Goal: Information Seeking & Learning: Learn about a topic

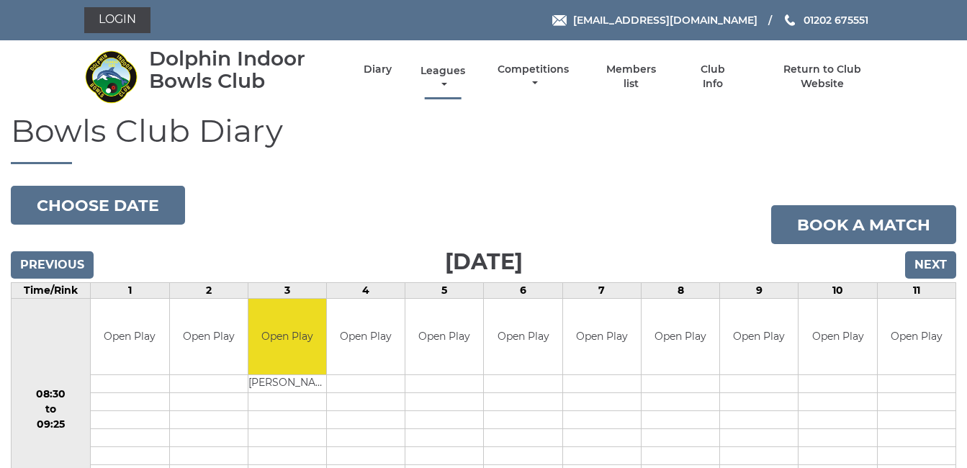
click at [444, 70] on link "Leagues" at bounding box center [443, 78] width 52 height 28
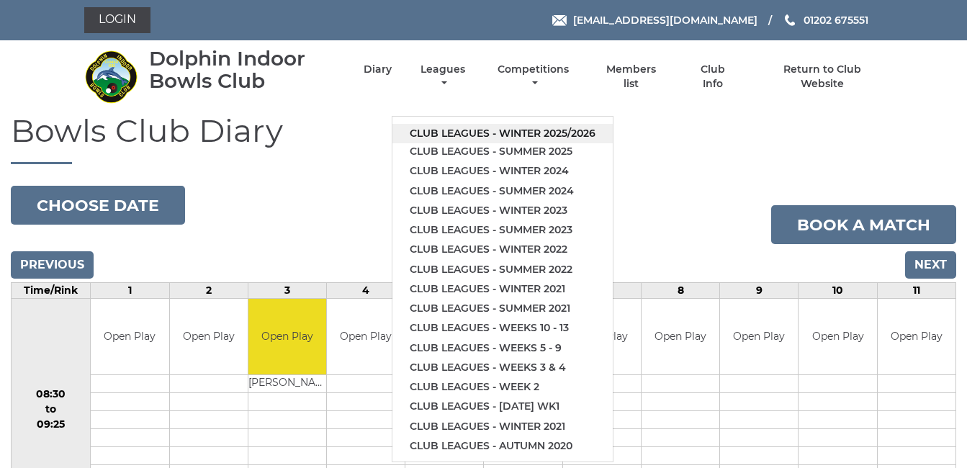
click at [481, 130] on link "Club leagues - Winter 2025/2026" at bounding box center [502, 133] width 220 height 19
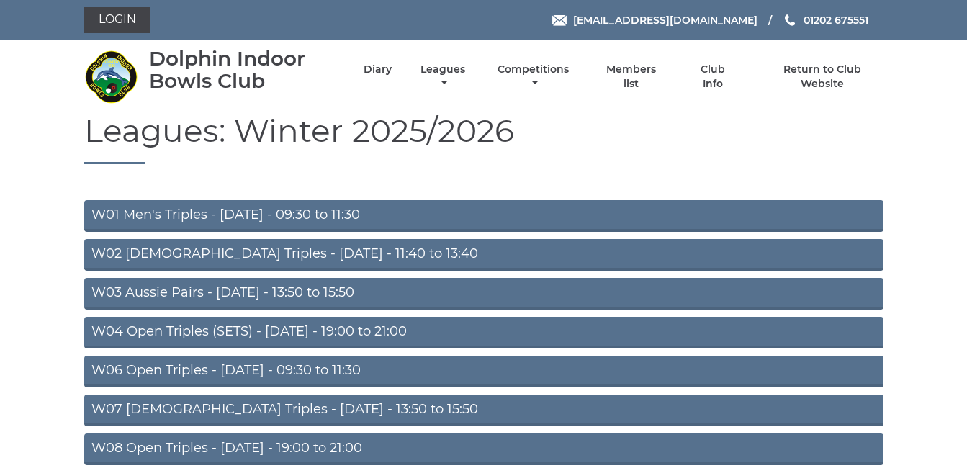
click at [305, 205] on link "W01 Men's Triples - Monday - 09:30 to 11:30" at bounding box center [483, 216] width 799 height 32
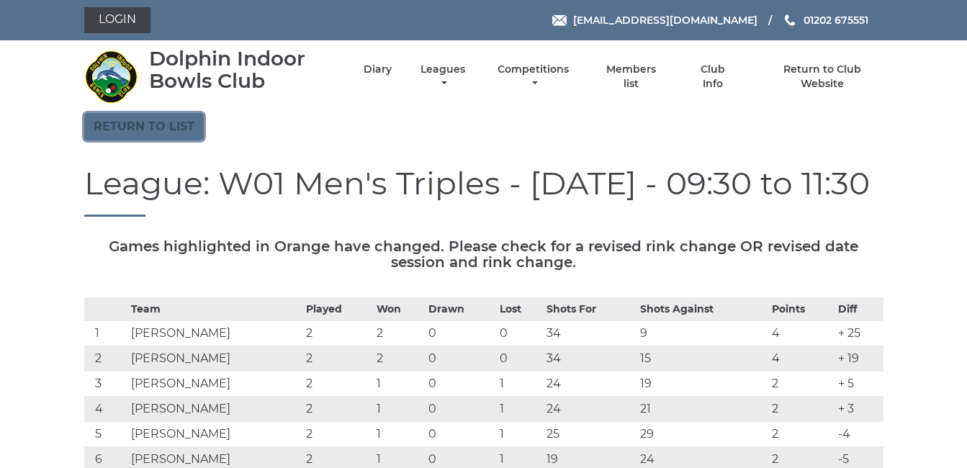
click at [150, 127] on link "Return to list" at bounding box center [144, 126] width 120 height 27
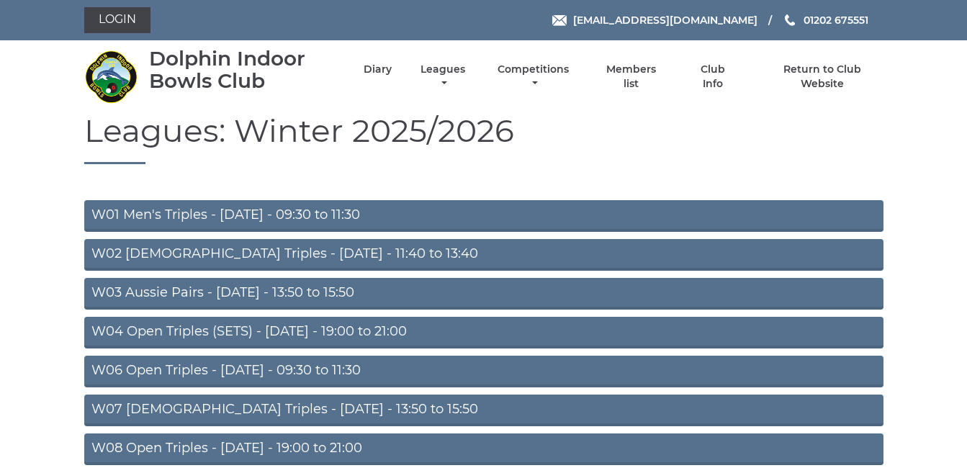
click at [250, 248] on link "W02 Ladies Triples - Monday - 11:40 to 13:40" at bounding box center [483, 255] width 799 height 32
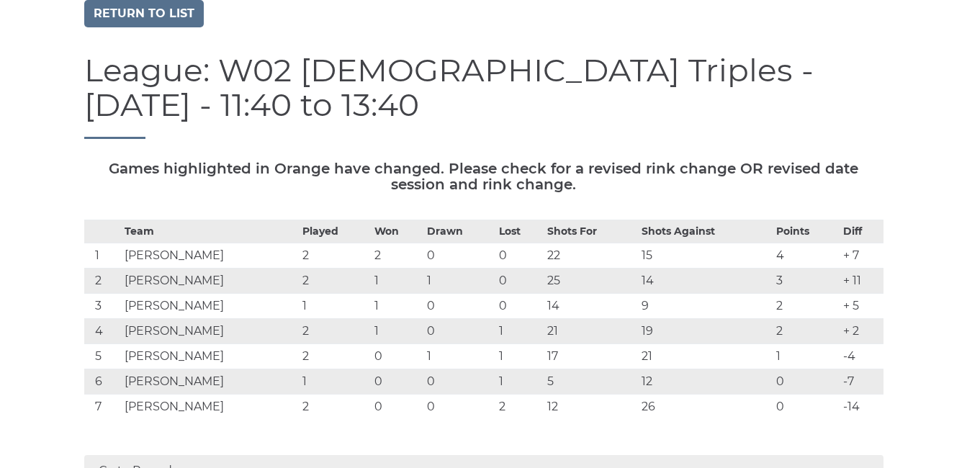
scroll to position [115, 0]
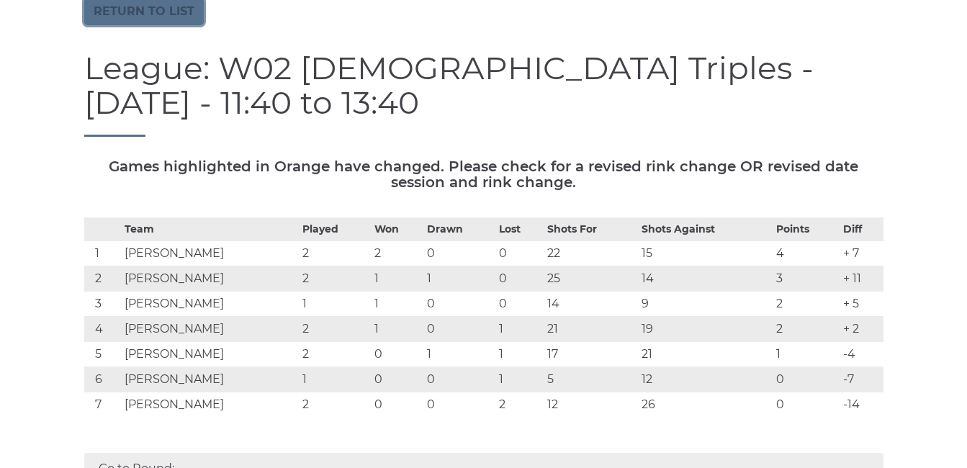
click at [140, 8] on link "Return to list" at bounding box center [144, 11] width 120 height 27
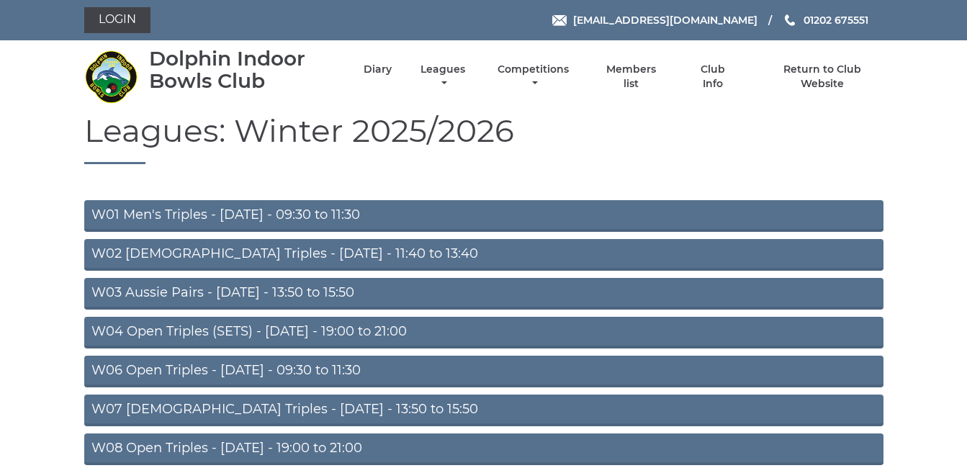
click at [289, 323] on link "W04 Open Triples (SETS) - [DATE] - 19:00 to 21:00" at bounding box center [483, 333] width 799 height 32
